Goal: Find specific page/section: Find specific page/section

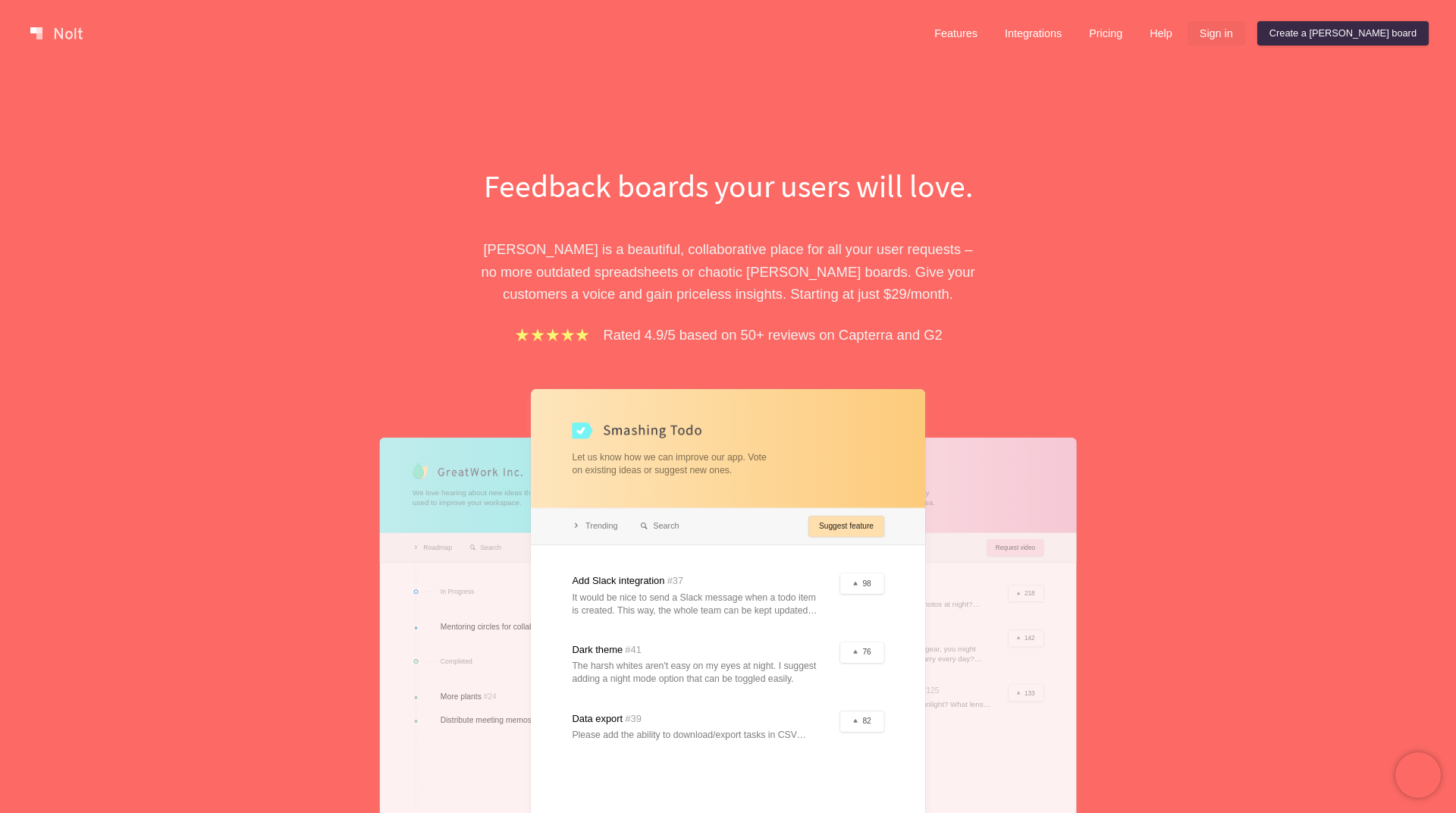
click at [1245, 35] on link "Sign in" at bounding box center [1217, 33] width 58 height 24
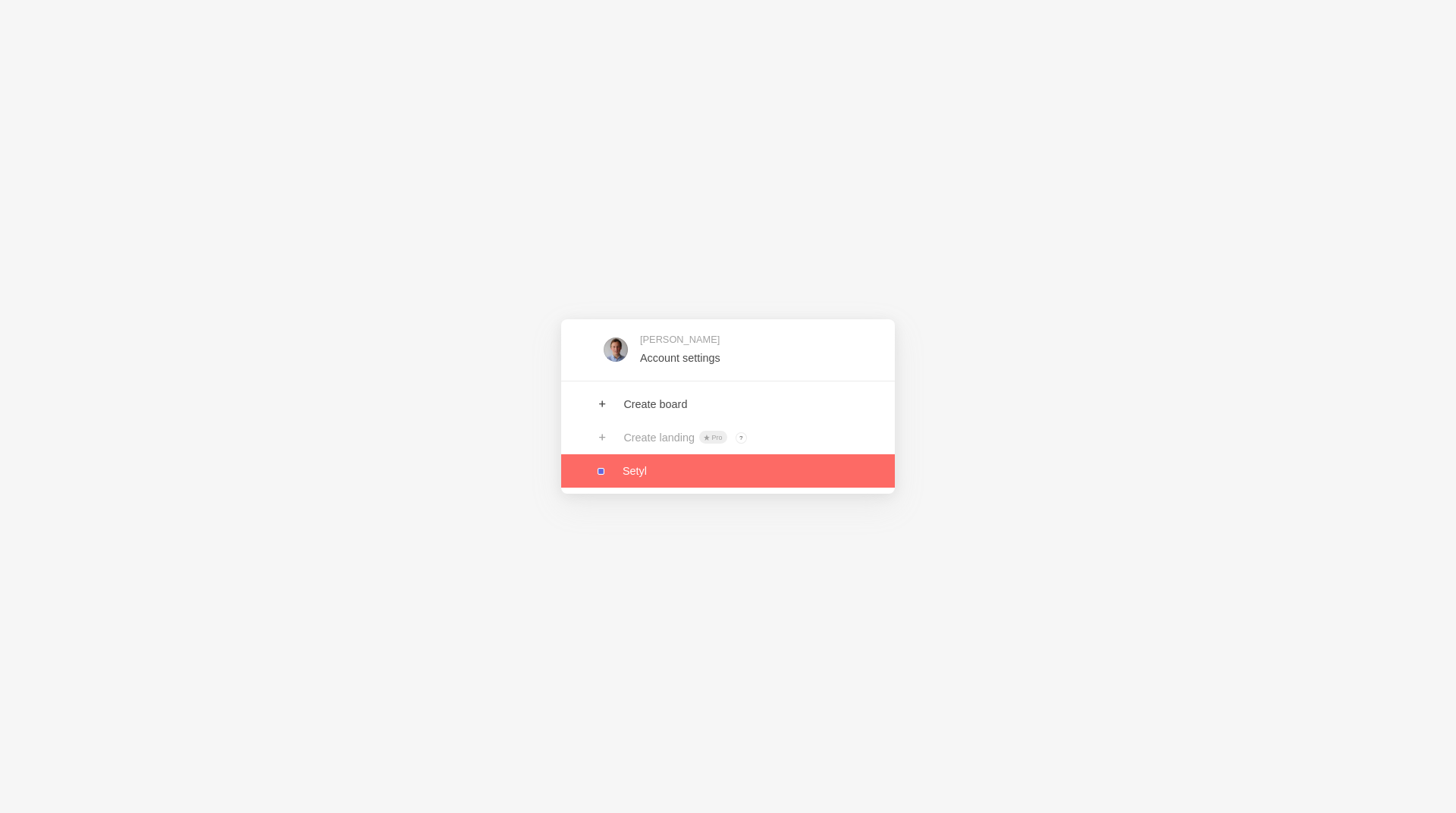
click at [712, 473] on link at bounding box center [728, 470] width 334 height 33
